Goal: Transaction & Acquisition: Purchase product/service

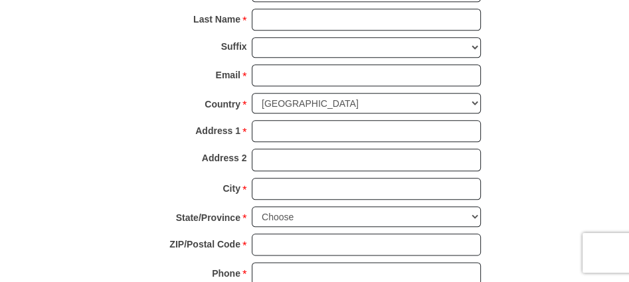
scroll to position [742, 0]
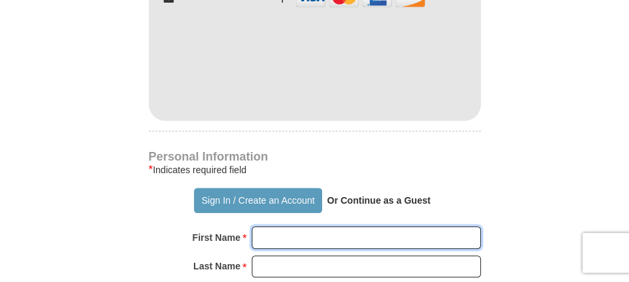
click at [386, 226] on input "First Name *" at bounding box center [366, 237] width 229 height 23
type input "[PERSON_NAME]"
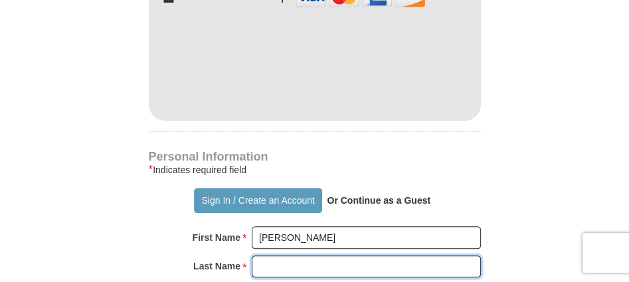
type input "[PERSON_NAME]"
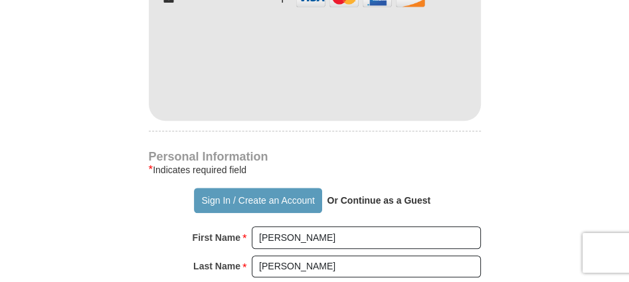
type input "[EMAIL_ADDRESS][DOMAIN_NAME]"
type input "[STREET_ADDRESS]"
type input "[US_STATE][GEOGRAPHIC_DATA]"
select select "MO"
type input "64106"
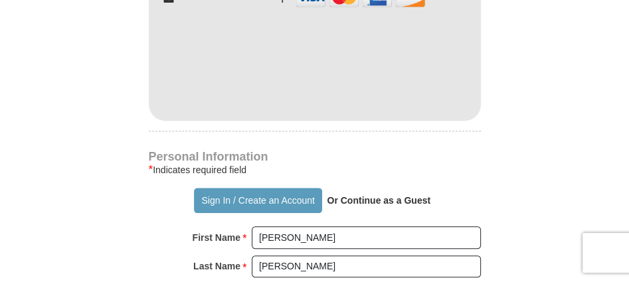
type input "8169162864"
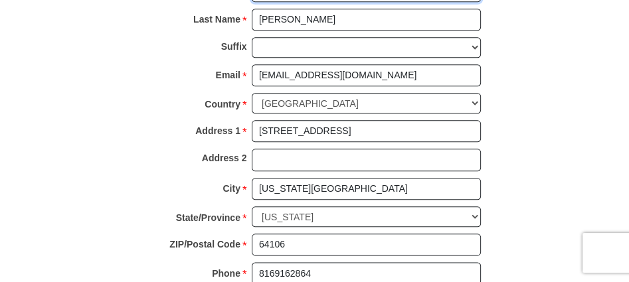
scroll to position [1235, 0]
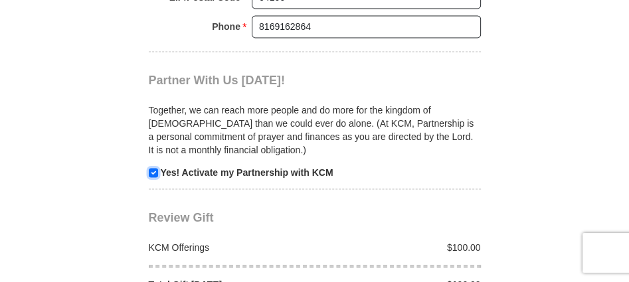
click at [155, 168] on input "checkbox" at bounding box center [153, 172] width 9 height 9
checkbox input "false"
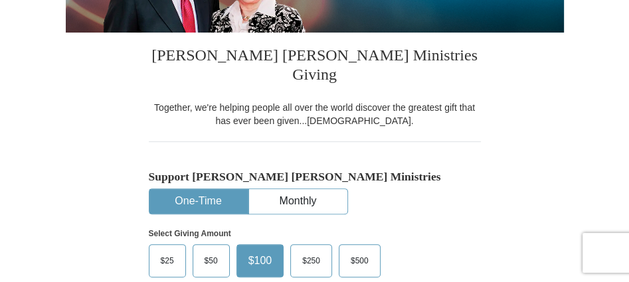
scroll to position [494, 0]
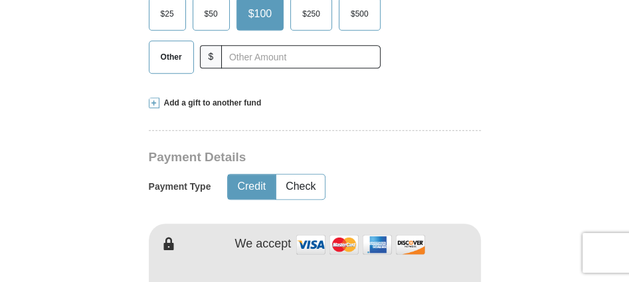
click at [153, 98] on span at bounding box center [154, 103] width 11 height 11
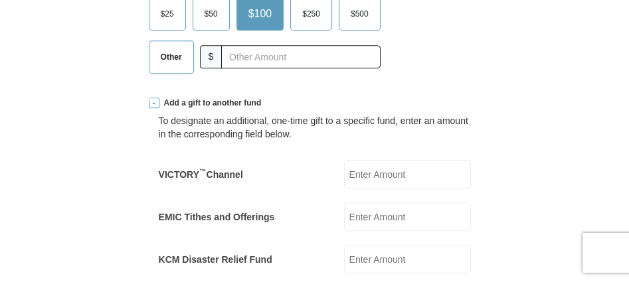
click at [165, 47] on span "Other" at bounding box center [171, 57] width 35 height 20
click at [0, 0] on input "Other" at bounding box center [0, 0] width 0 height 0
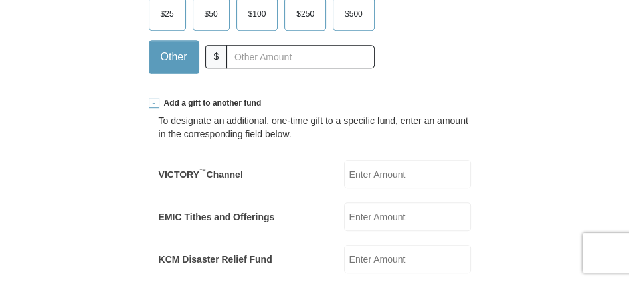
click at [363, 202] on input "EMIC Tithes and Offerings" at bounding box center [407, 216] width 127 height 29
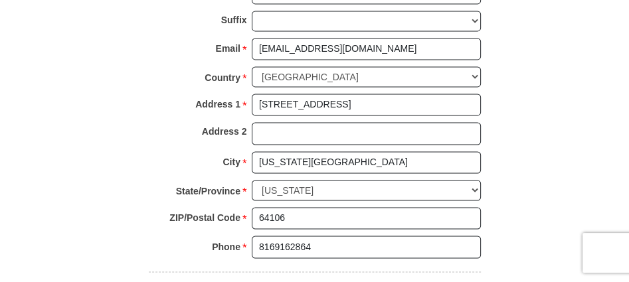
scroll to position [1483, 0]
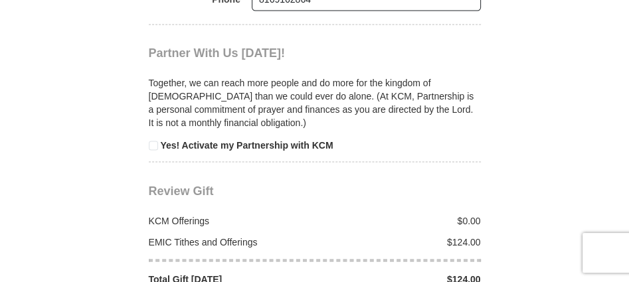
type input "124.00"
